Goal: Transaction & Acquisition: Purchase product/service

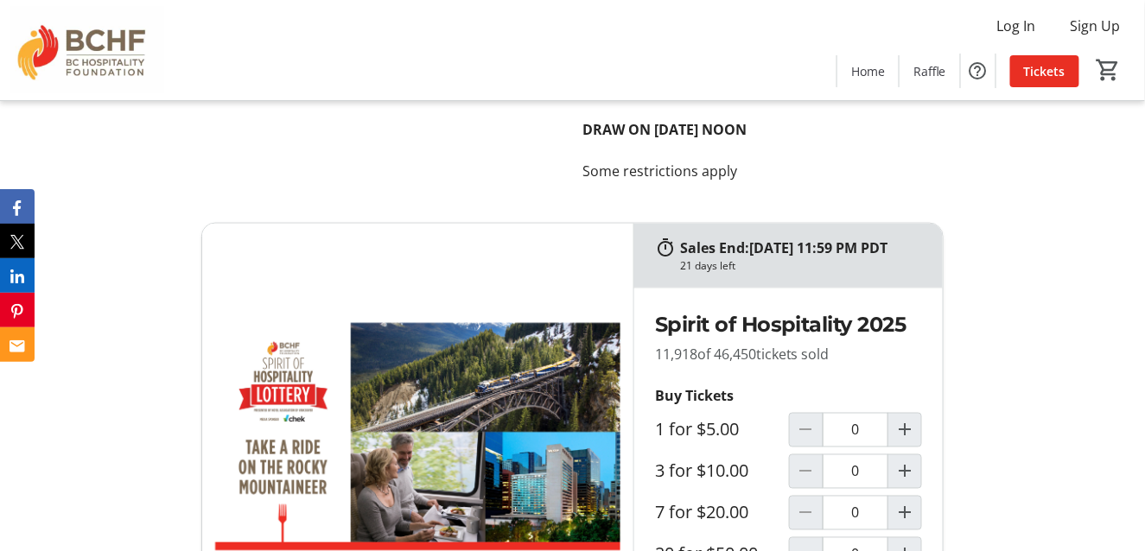
scroll to position [7948, 0]
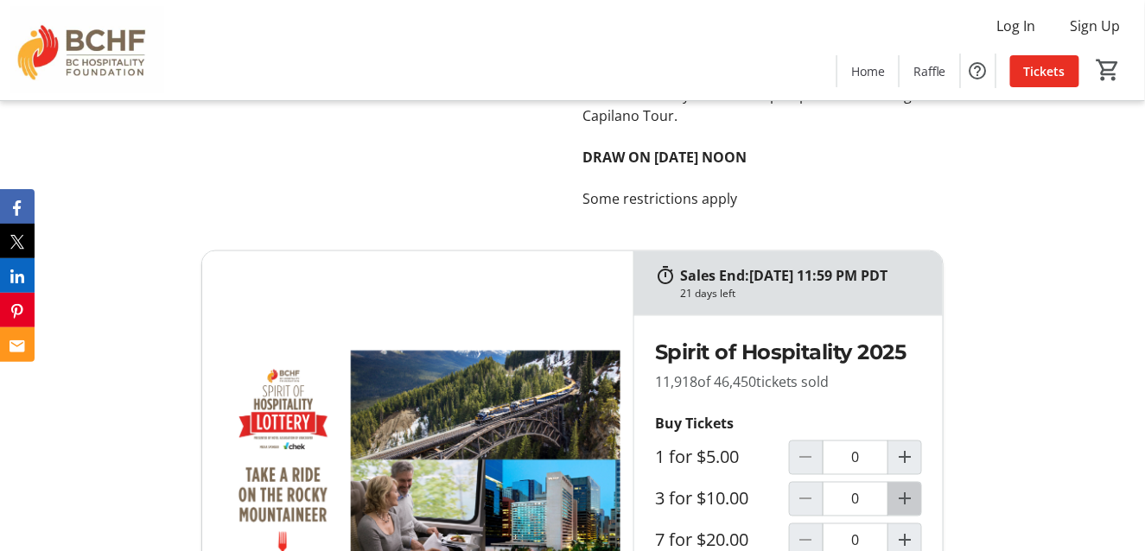
click at [909, 489] on mat-icon "Increment by one" at bounding box center [904, 499] width 21 height 21
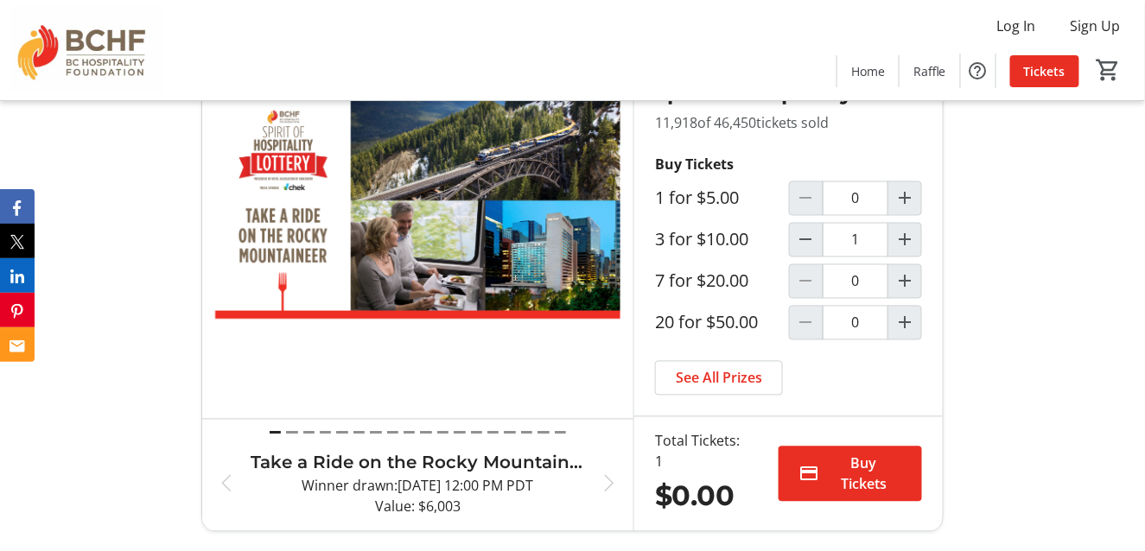
type input "1"
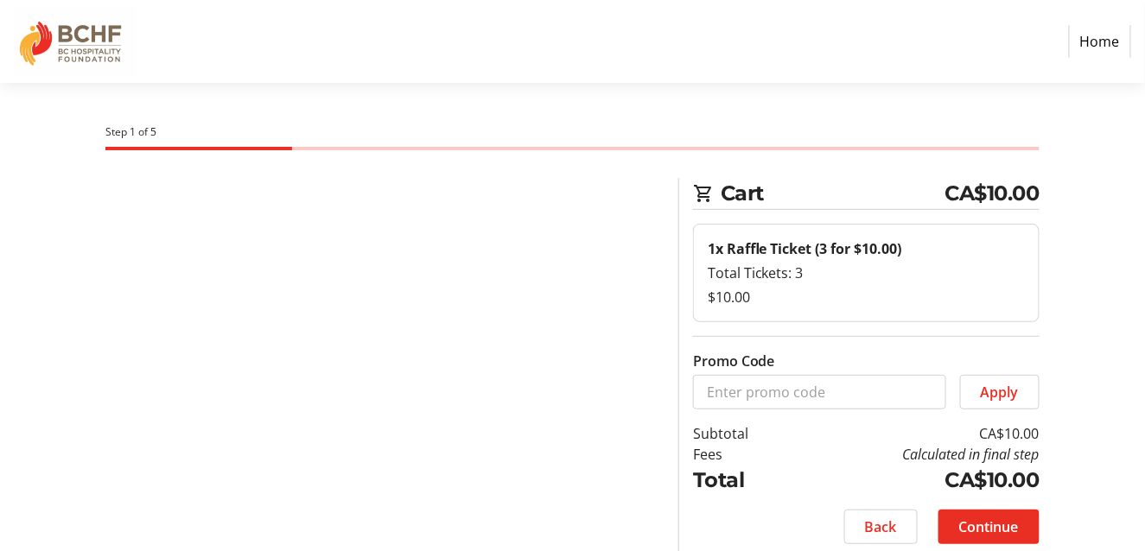
select select "CA"
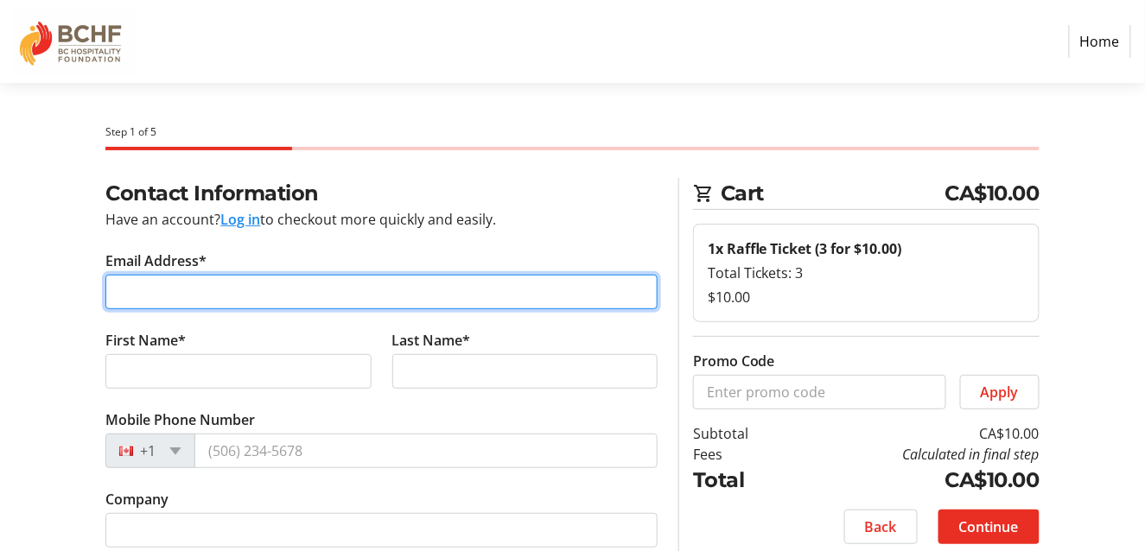
click at [181, 288] on input "Email Address*" at bounding box center [381, 292] width 552 height 35
type input "[EMAIL_ADDRESS][DOMAIN_NAME]"
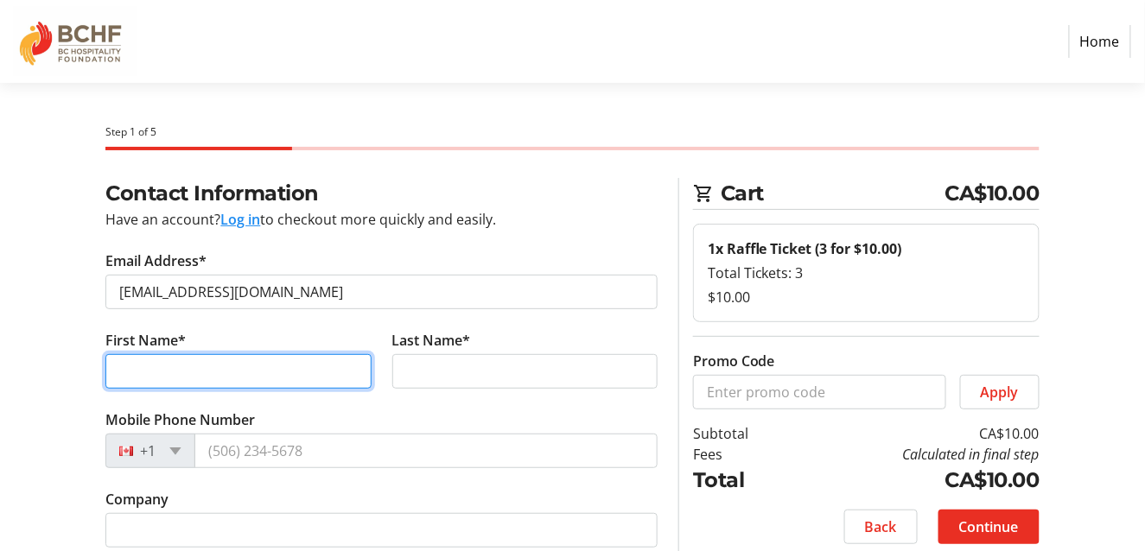
type input "[PERSON_NAME]"
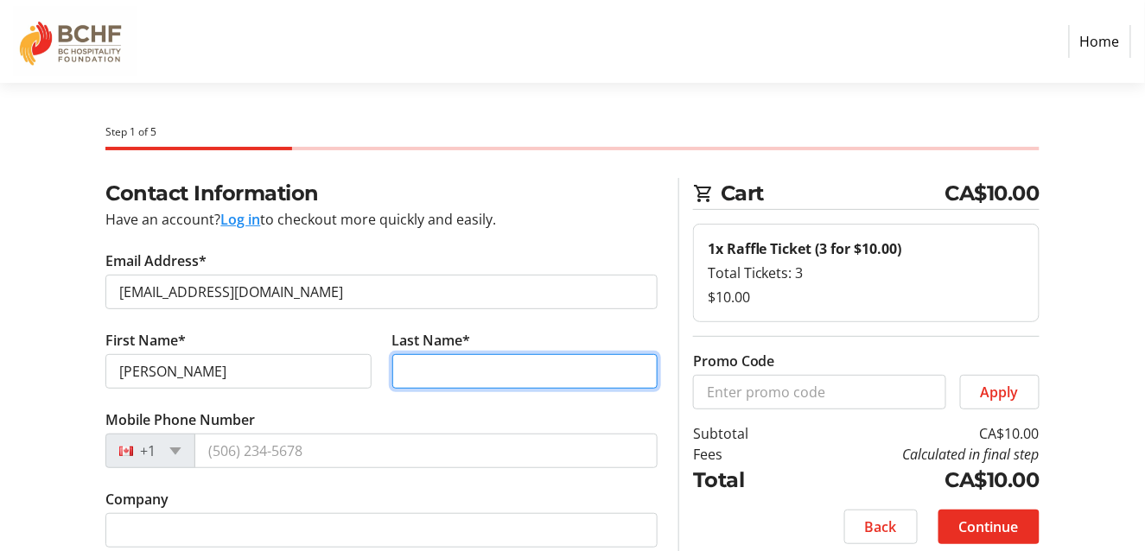
type input "[PERSON_NAME]"
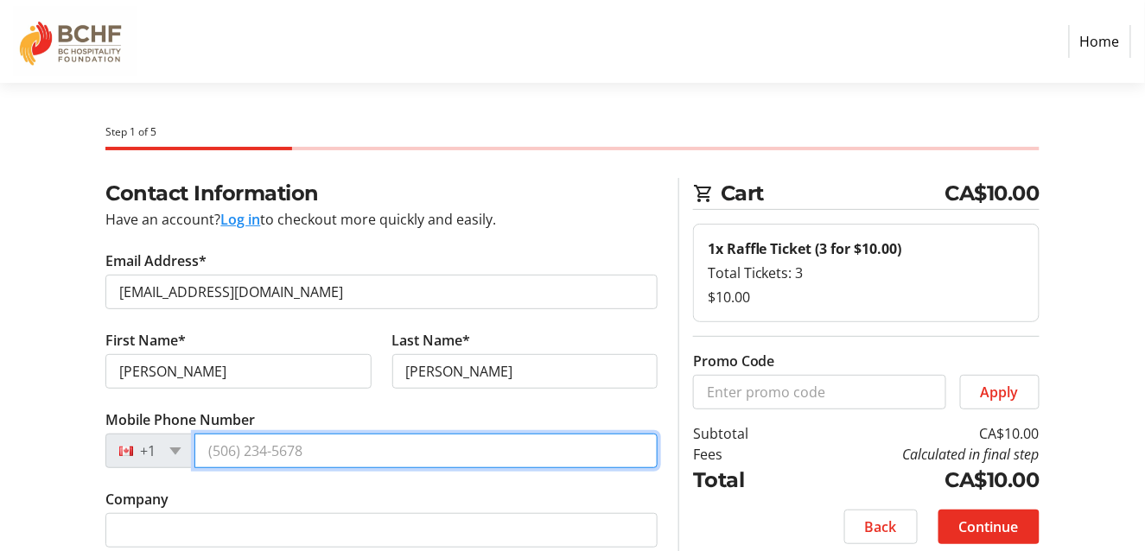
type input "[PHONE_NUMBER]"
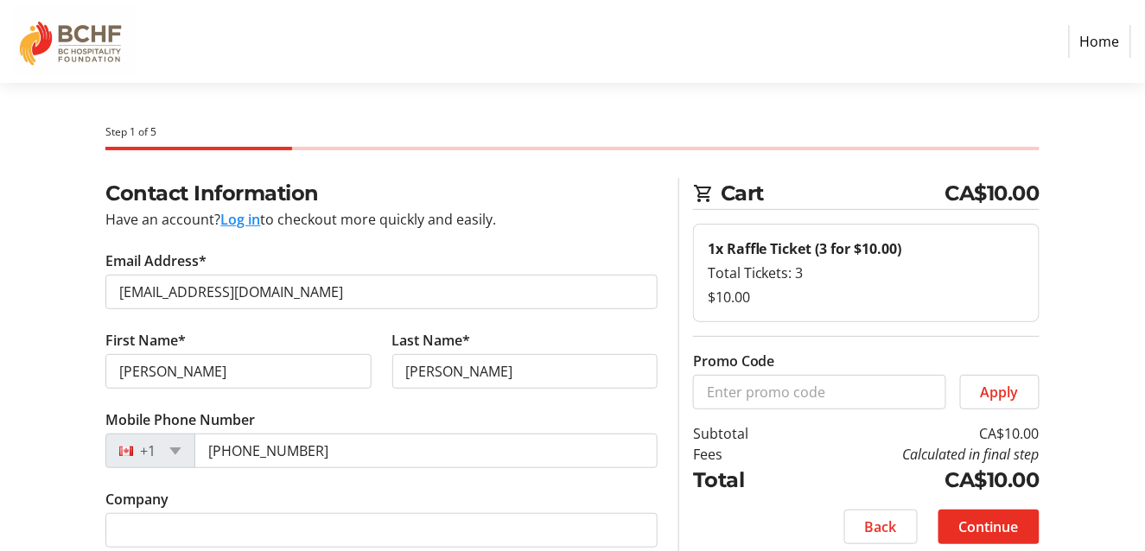
type input "V0B1G0"
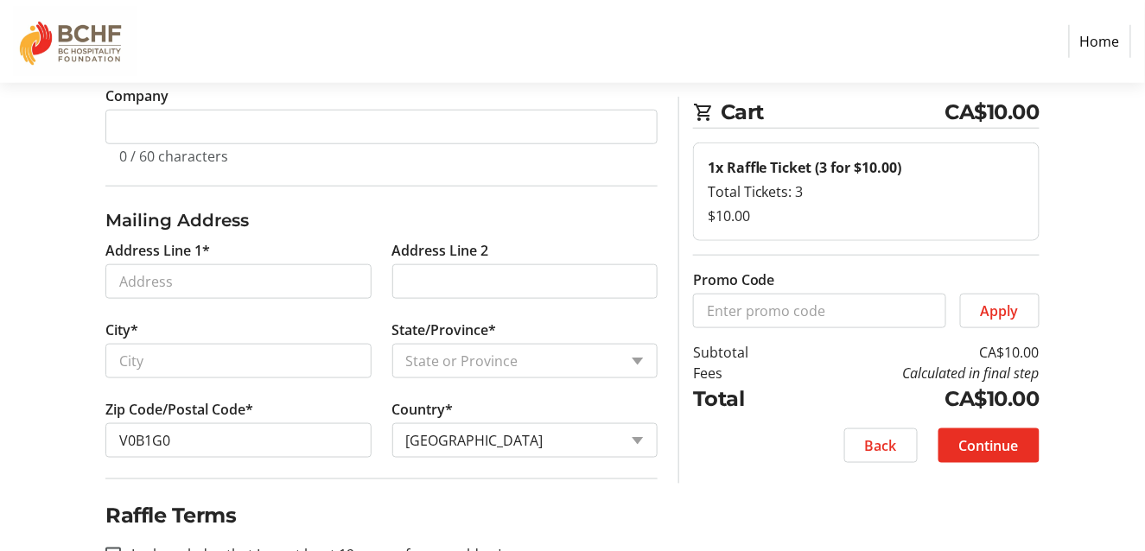
scroll to position [432, 0]
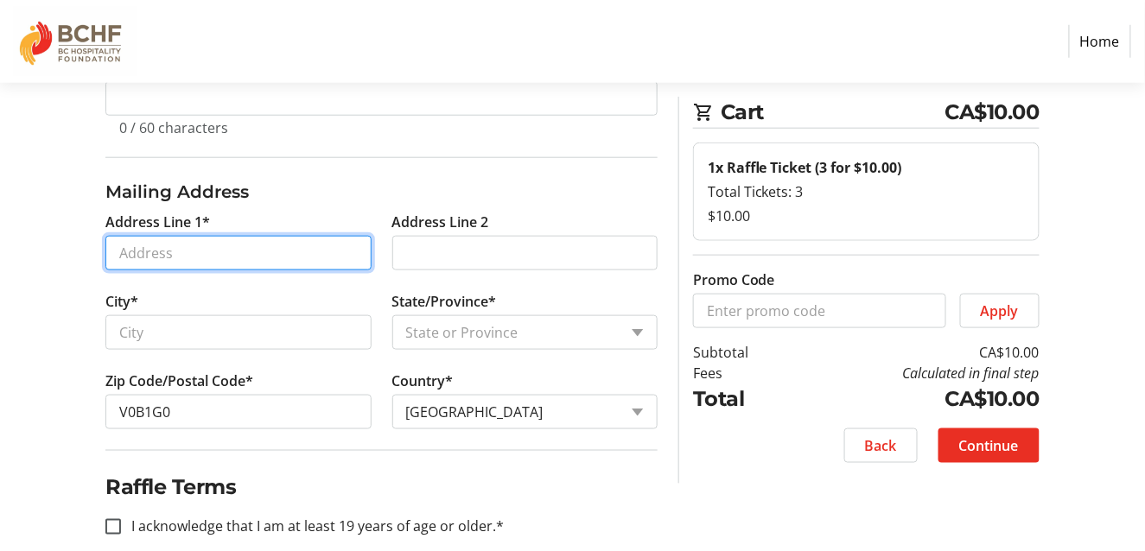
click at [173, 244] on input "Address Line 1*" at bounding box center [237, 253] width 265 height 35
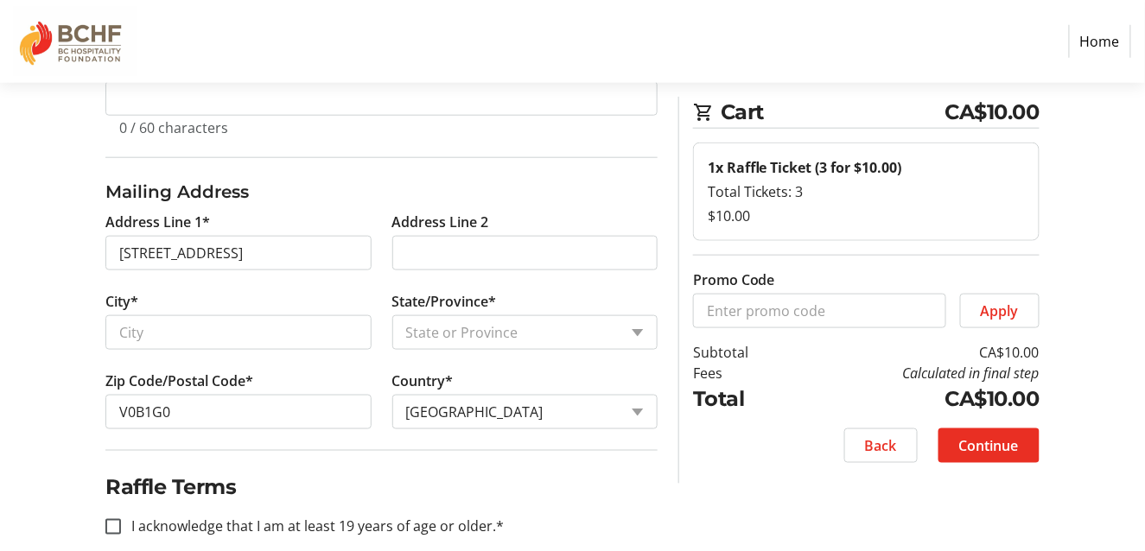
type input "[STREET_ADDRESS]"
type input "Wynndel"
select select "BC"
type input "V0B 2N2"
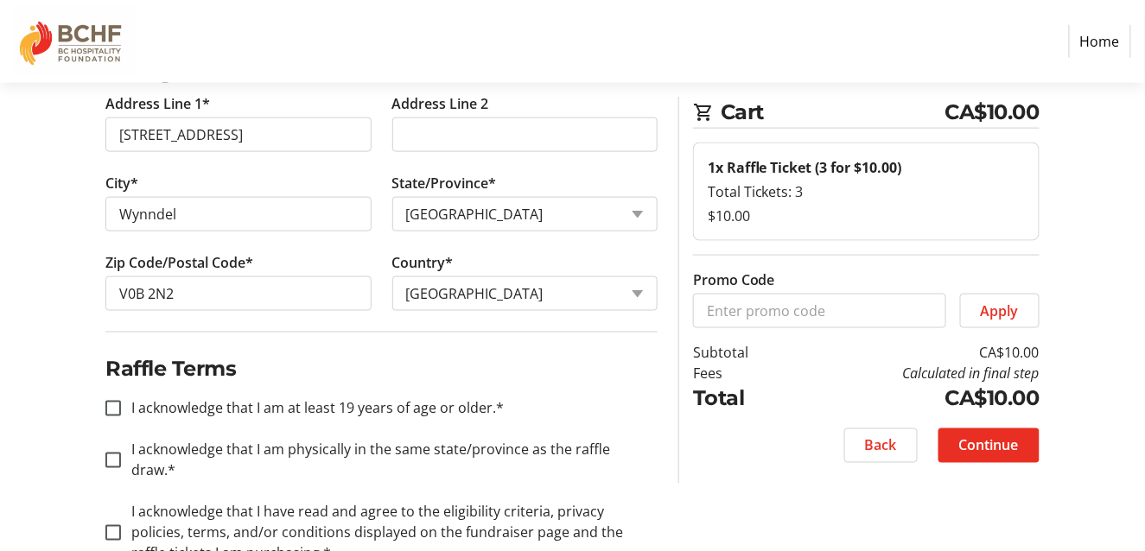
scroll to position [579, 0]
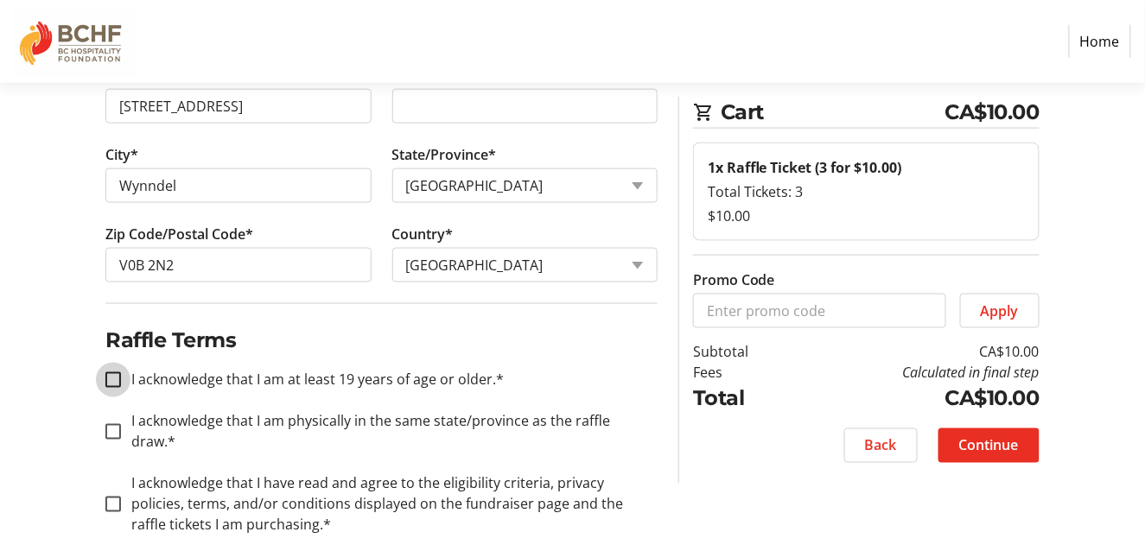
click at [117, 373] on input "I acknowledge that I am at least 19 years of age or older.*" at bounding box center [113, 380] width 16 height 16
checkbox input "true"
click at [111, 424] on input "I acknowledge that I am physically in the same state/province as the raffle dra…" at bounding box center [113, 432] width 16 height 16
checkbox input "true"
click at [112, 497] on input "I acknowledge that I have read and agree to the eligibility criteria, privacy p…" at bounding box center [113, 505] width 16 height 16
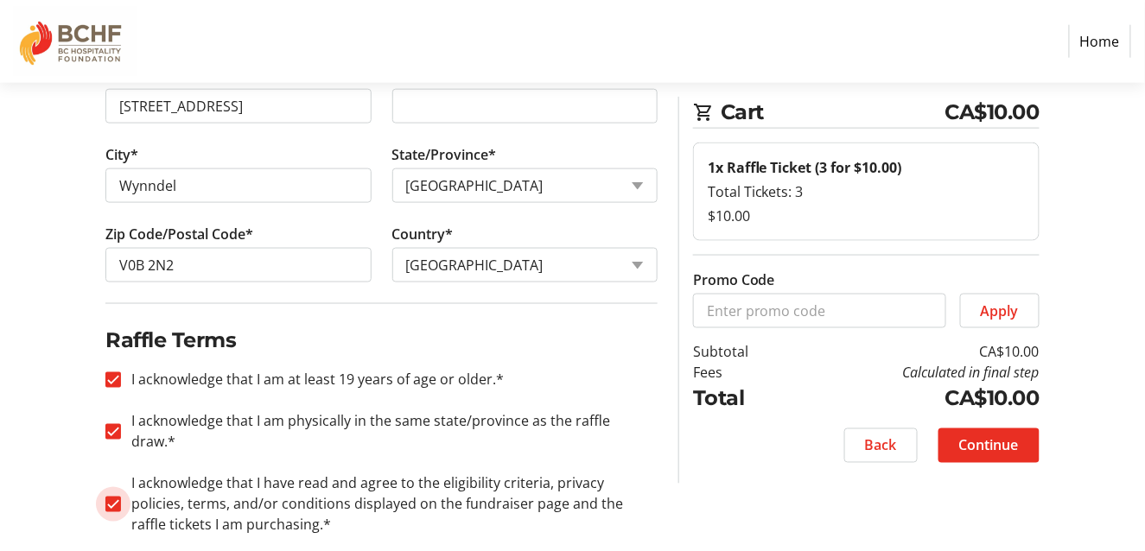
checkbox input "true"
click at [1005, 444] on span "Continue" at bounding box center [989, 445] width 60 height 21
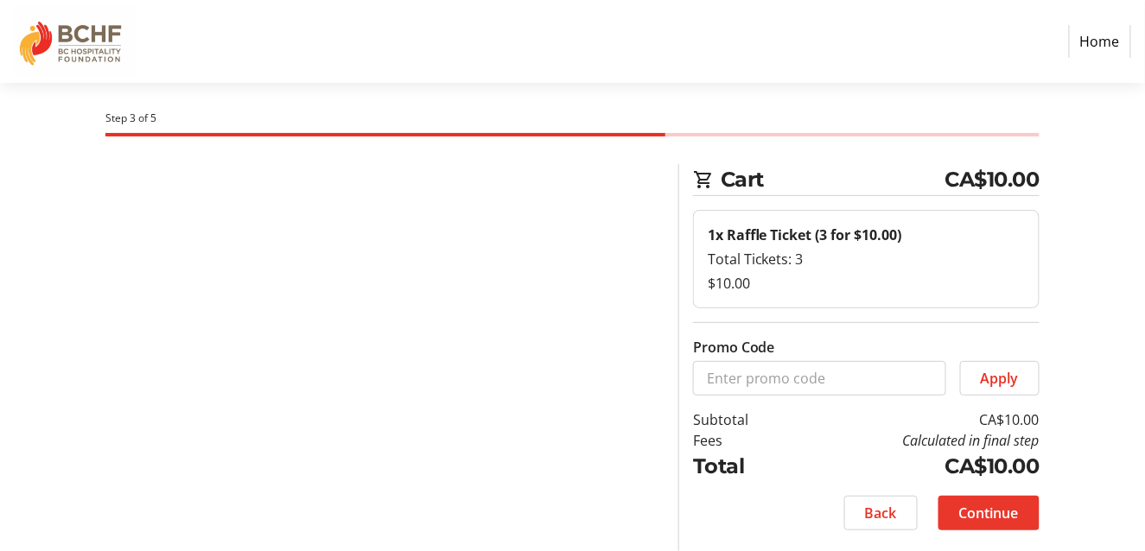
scroll to position [11, 0]
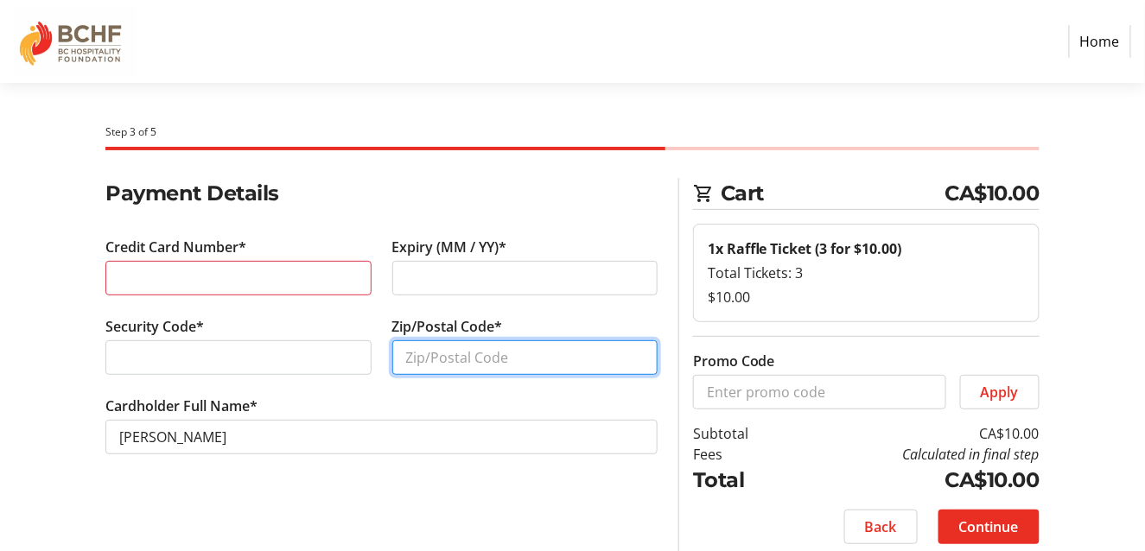
click at [458, 354] on input "Zip/Postal Code*" at bounding box center [524, 357] width 265 height 35
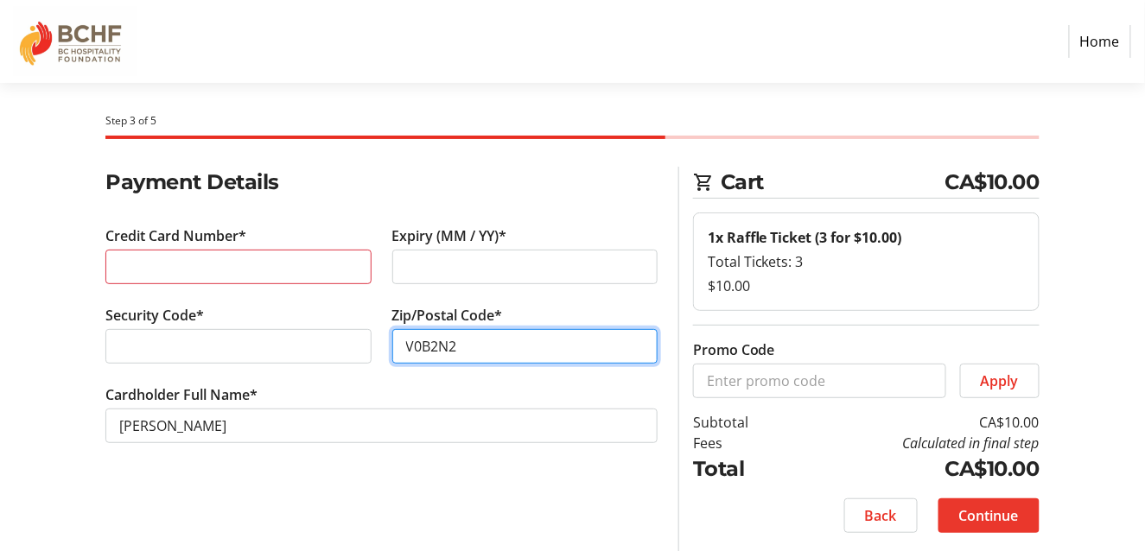
type input "V0B2N2"
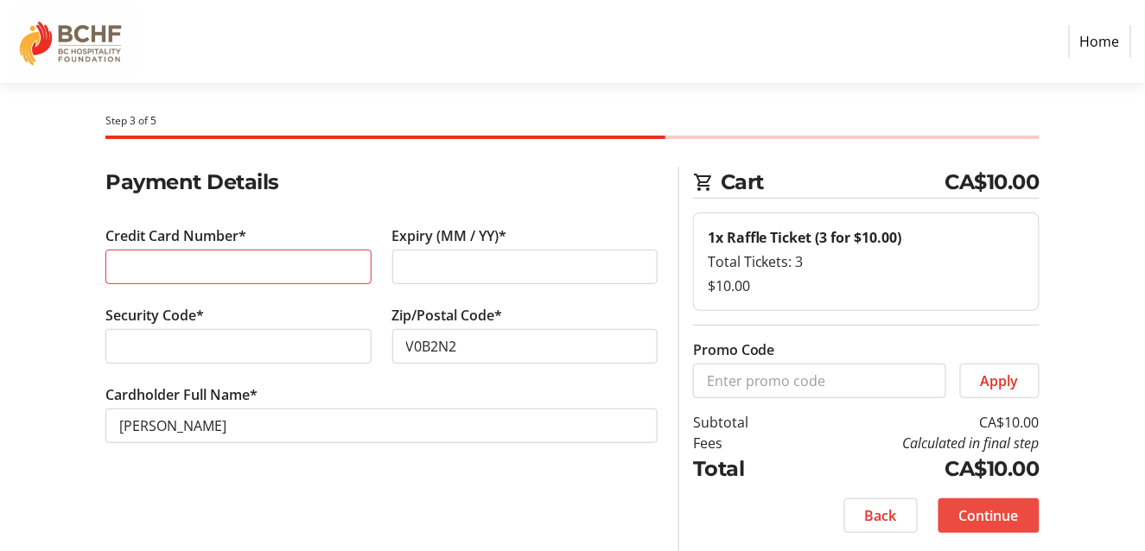
click at [1008, 518] on span "Continue" at bounding box center [989, 515] width 60 height 21
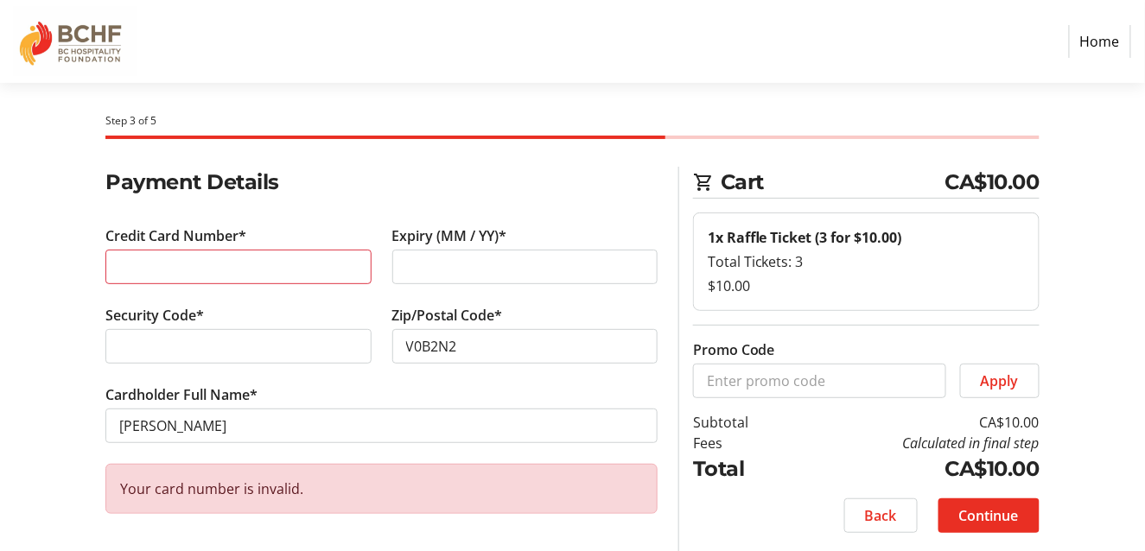
click at [376, 444] on tr-form-field "Cardholder Full Name* [PERSON_NAME]" at bounding box center [381, 423] width 552 height 79
click at [468, 491] on div "Your card number is invalid." at bounding box center [381, 489] width 552 height 50
click at [993, 513] on span "Continue" at bounding box center [989, 515] width 60 height 21
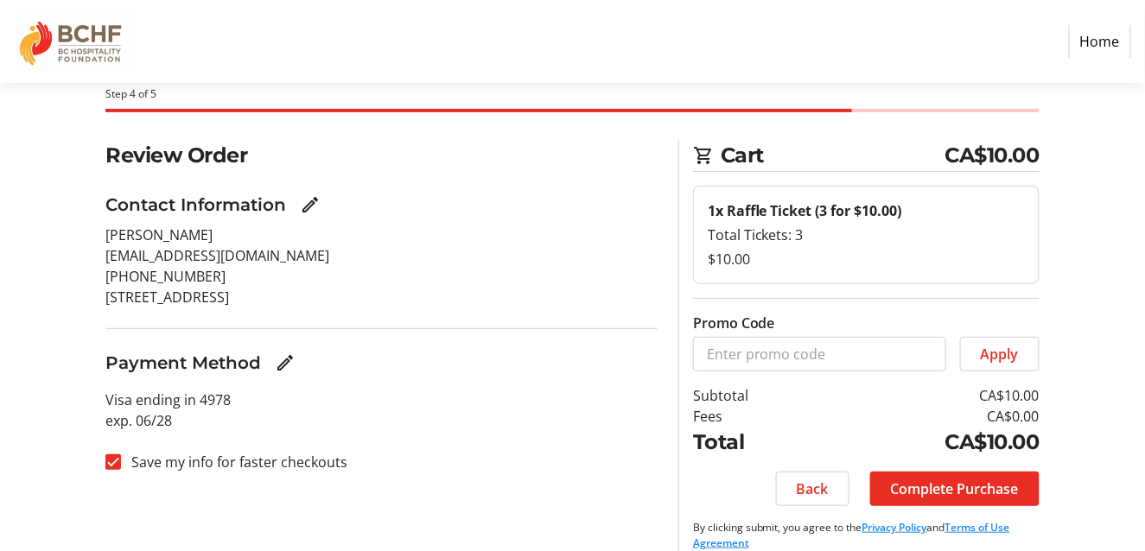
scroll to position [56, 0]
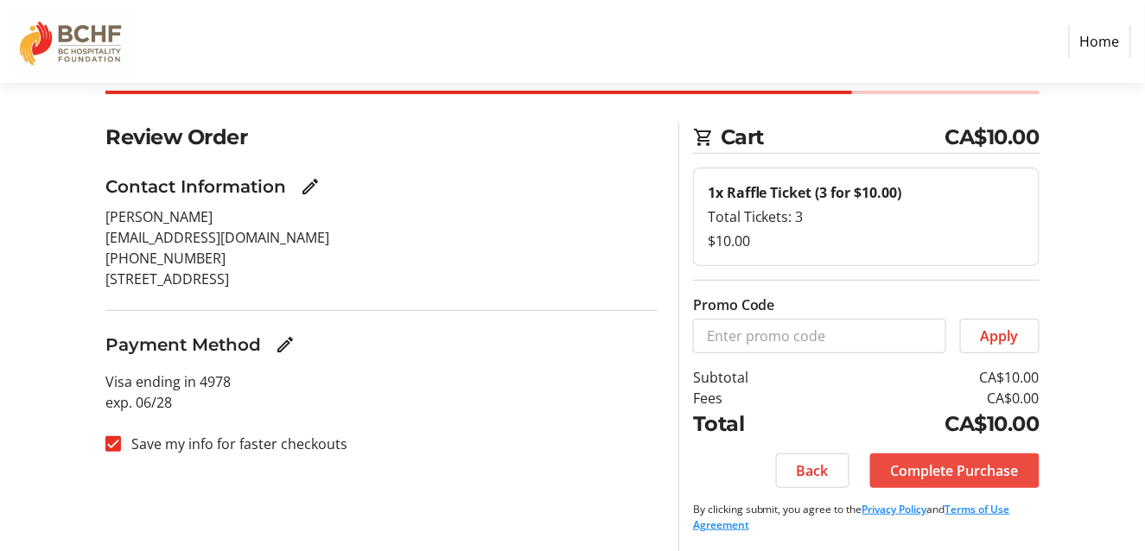
click at [938, 462] on span "Complete Purchase" at bounding box center [955, 470] width 128 height 21
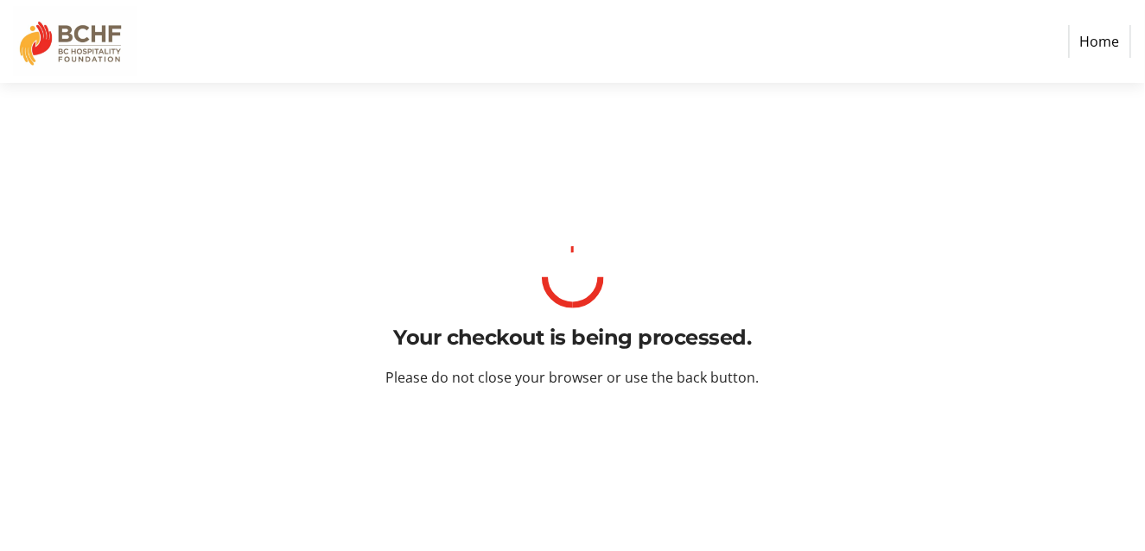
scroll to position [0, 0]
